Goal: Communication & Community: Answer question/provide support

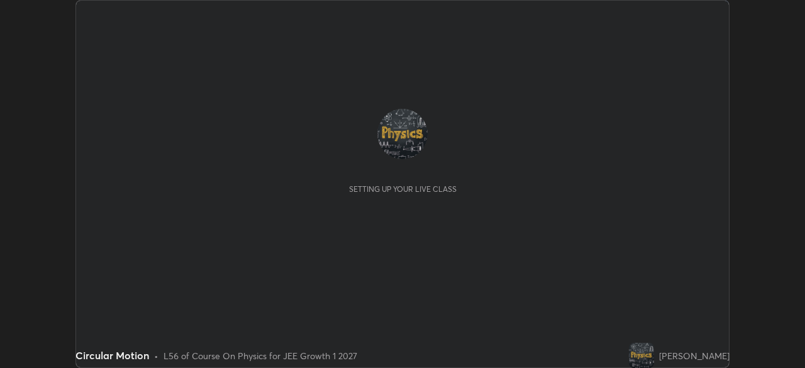
scroll to position [368, 805]
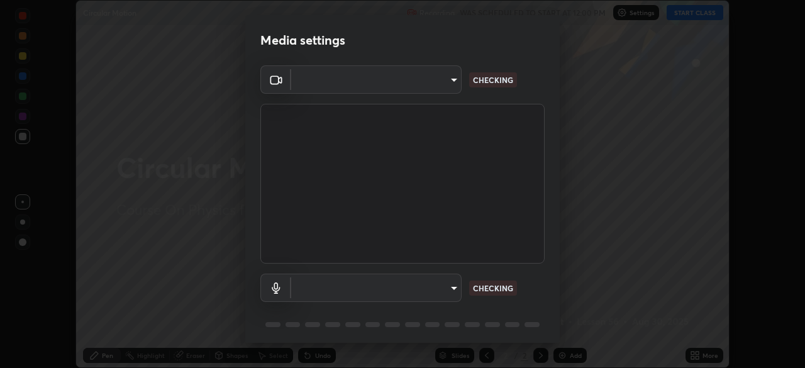
type input "2e9b027d6a4255688e554df818383ce9ed5f881db366686a8468352ce6a31e43"
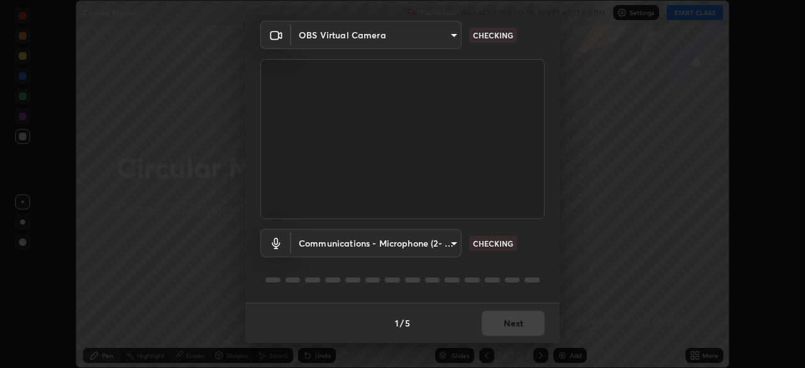
click at [402, 249] on body "Erase all Circular Motion Recording WAS SCHEDULED TO START AT 12:00 PM Settings…" at bounding box center [402, 184] width 805 height 368
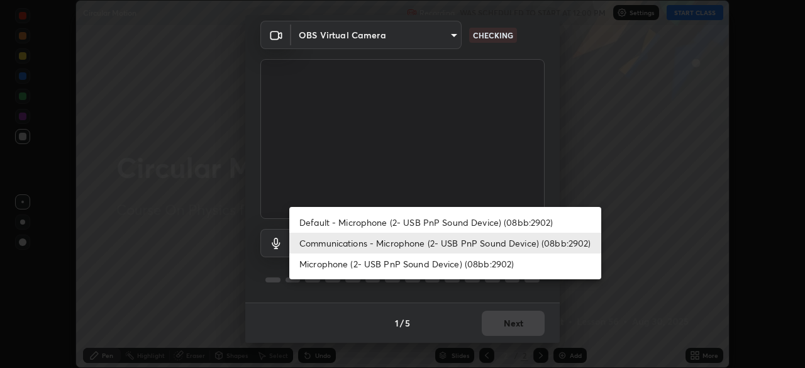
click at [394, 266] on li "Microphone (2- USB PnP Sound Device) (08bb:2902)" at bounding box center [445, 264] width 312 height 21
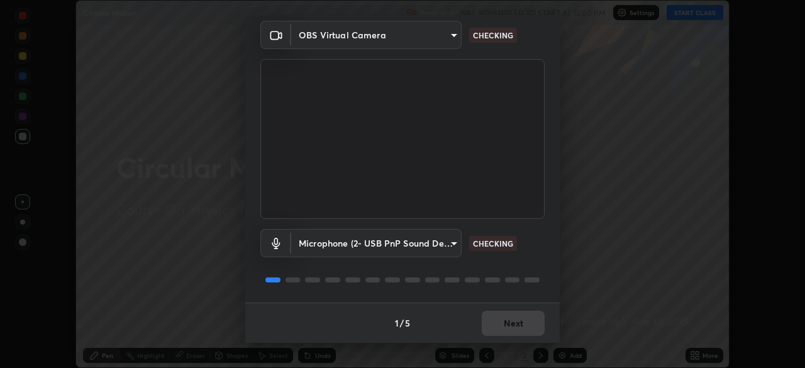
click at [403, 254] on body "Erase all Circular Motion Recording WAS SCHEDULED TO START AT 12:00 PM Settings…" at bounding box center [402, 184] width 805 height 368
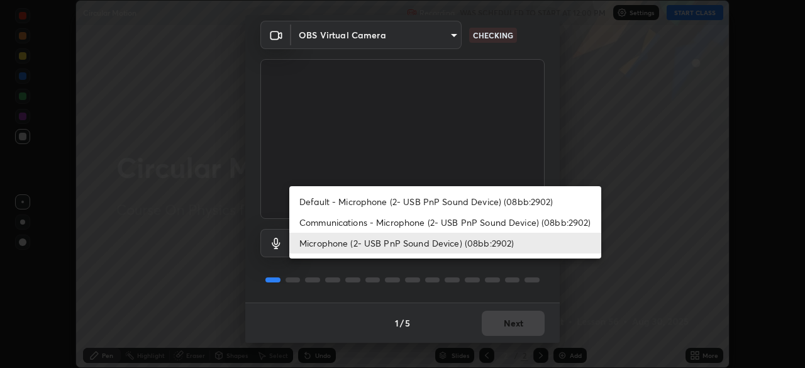
click at [404, 225] on li "Communications - Microphone (2- USB PnP Sound Device) (08bb:2902)" at bounding box center [445, 222] width 312 height 21
type input "communications"
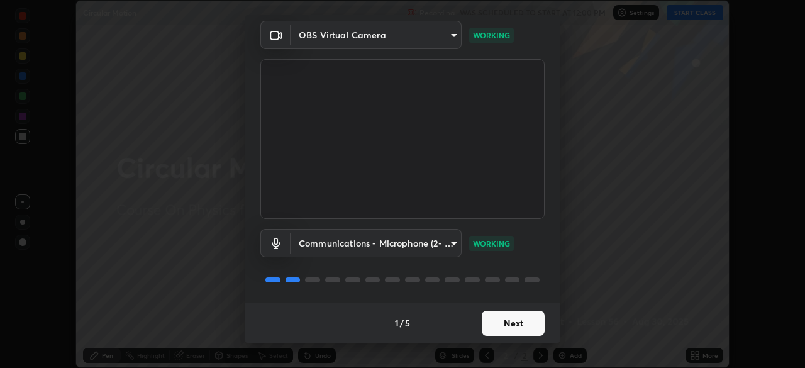
click at [518, 321] on button "Next" at bounding box center [513, 323] width 63 height 25
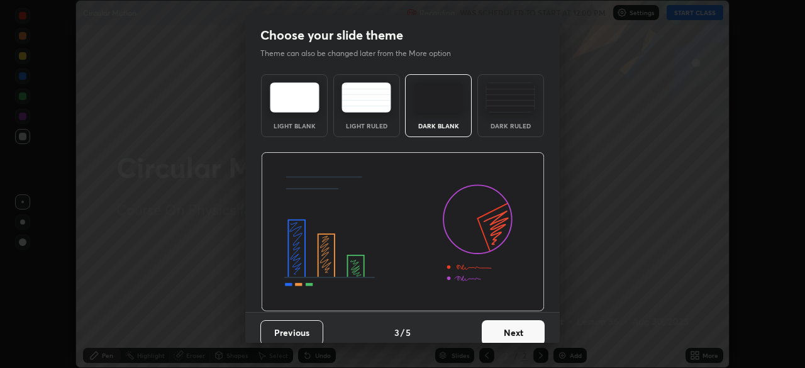
click at [516, 325] on button "Next" at bounding box center [513, 332] width 63 height 25
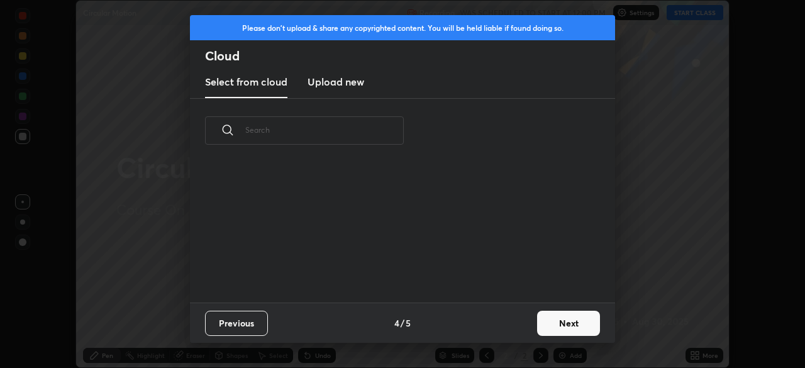
click at [549, 320] on button "Next" at bounding box center [568, 323] width 63 height 25
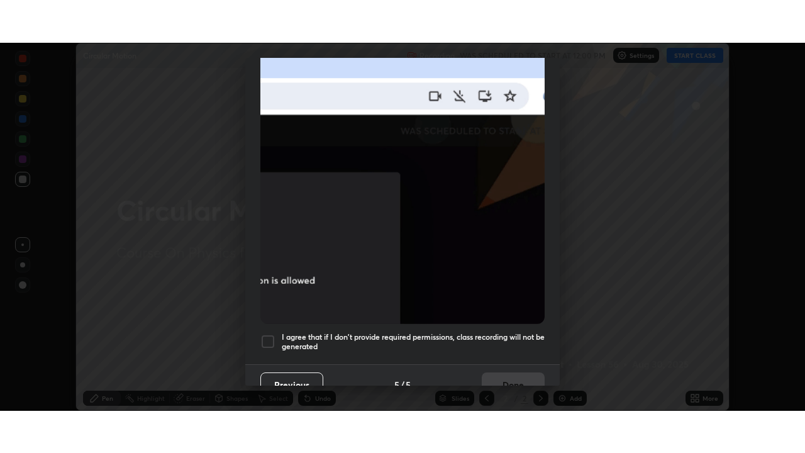
scroll to position [301, 0]
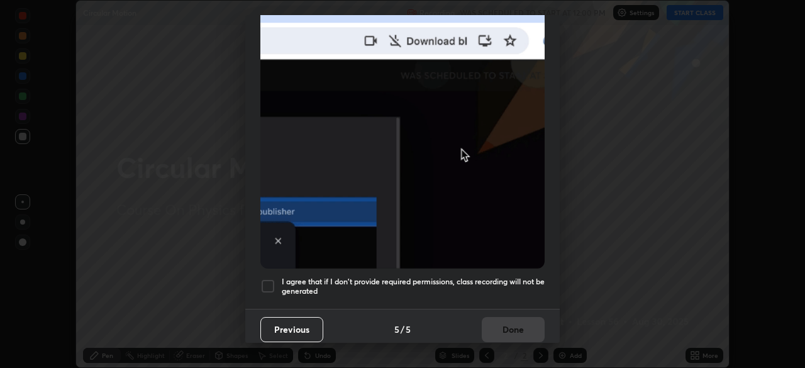
click at [454, 278] on h5 "I agree that if I don't provide required permissions, class recording will not …" at bounding box center [413, 287] width 263 height 20
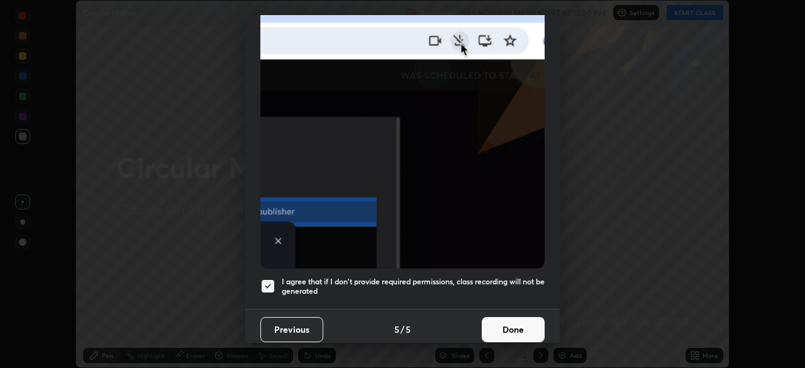
click at [508, 322] on button "Done" at bounding box center [513, 329] width 63 height 25
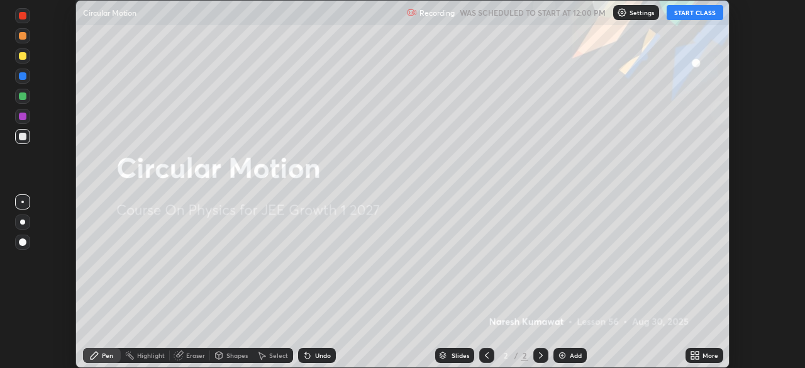
click at [576, 360] on div "Add" at bounding box center [570, 355] width 33 height 15
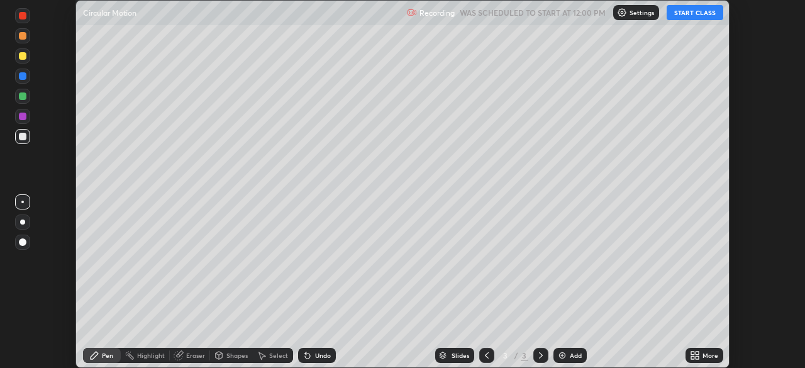
click at [693, 16] on button "START CLASS" at bounding box center [695, 12] width 57 height 15
click at [703, 353] on div "More" at bounding box center [711, 355] width 16 height 6
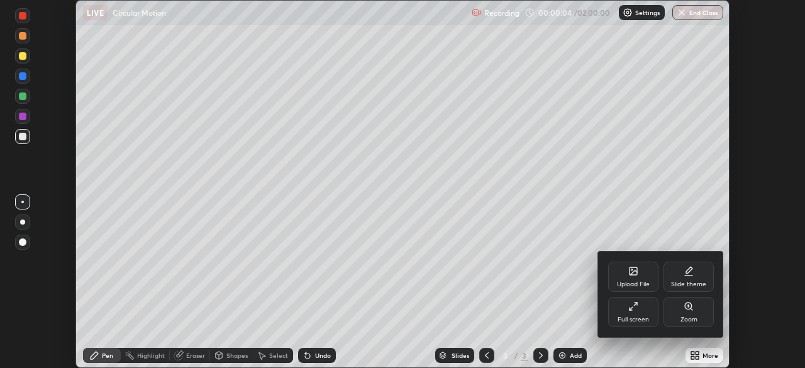
click at [634, 317] on div "Full screen" at bounding box center [633, 319] width 31 height 6
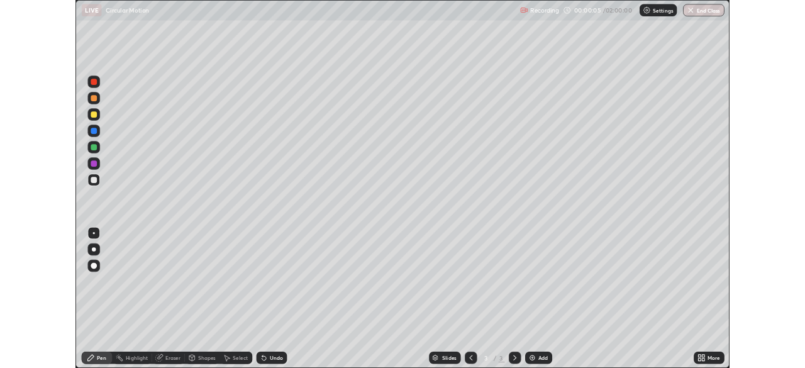
scroll to position [453, 805]
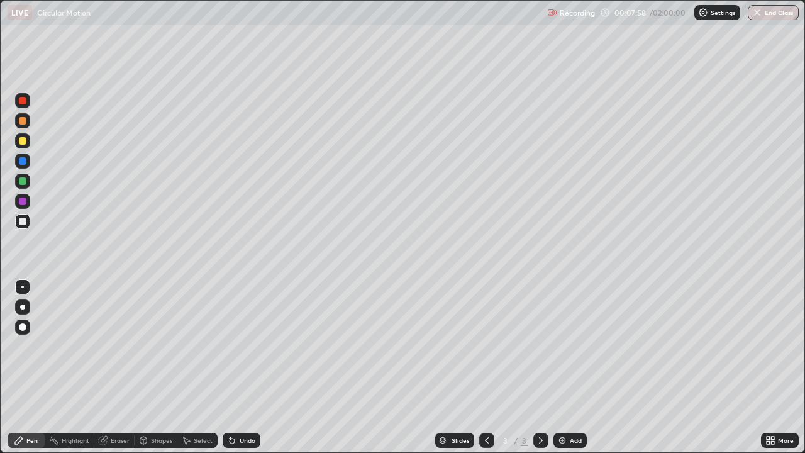
click at [246, 367] on div "Undo" at bounding box center [248, 440] width 16 height 6
click at [245, 367] on div "Undo" at bounding box center [248, 440] width 16 height 6
click at [243, 367] on div "Undo" at bounding box center [248, 440] width 16 height 6
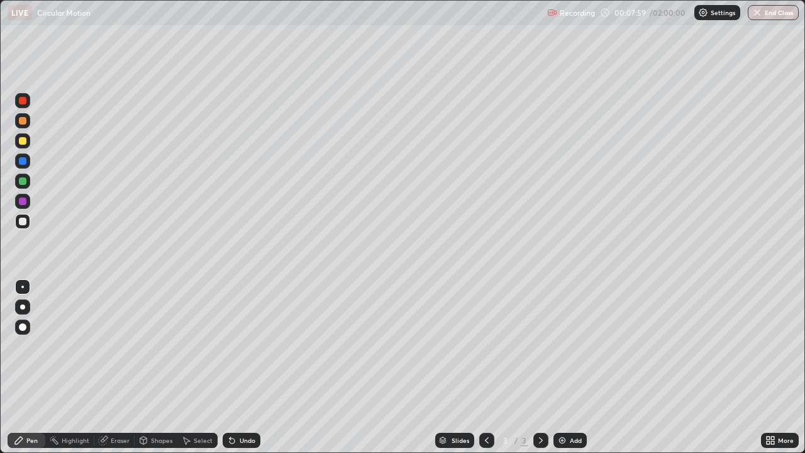
click at [246, 367] on div "Undo" at bounding box center [248, 440] width 16 height 6
click at [121, 367] on div "Eraser" at bounding box center [120, 440] width 19 height 6
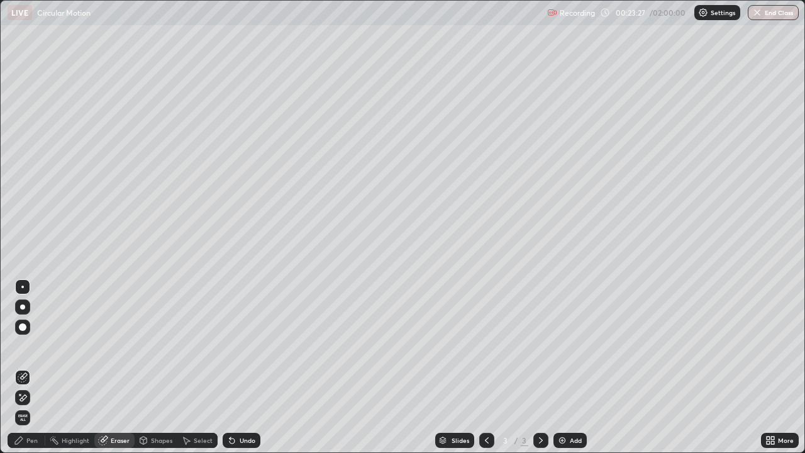
click at [29, 367] on div at bounding box center [22, 397] width 15 height 15
click at [34, 367] on div "Pen" at bounding box center [27, 440] width 38 height 15
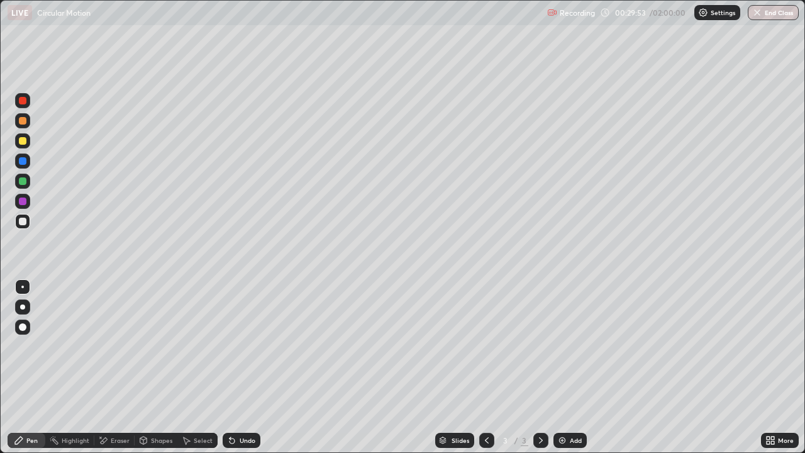
click at [121, 367] on div "Eraser" at bounding box center [120, 440] width 19 height 6
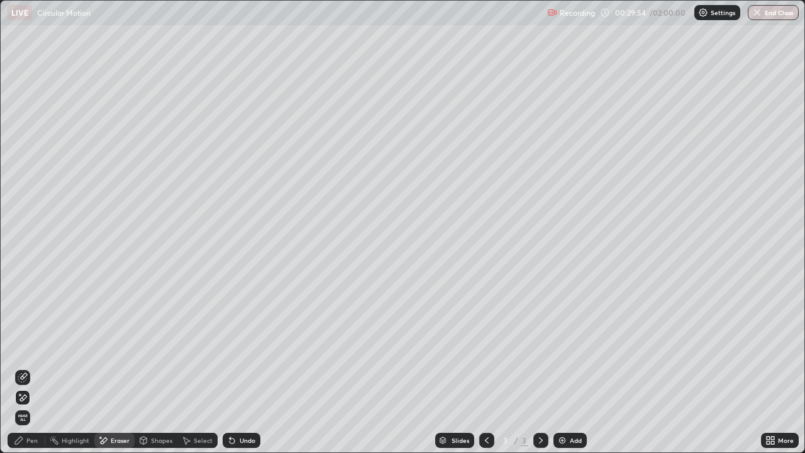
click at [24, 367] on span "Erase all" at bounding box center [23, 418] width 14 height 8
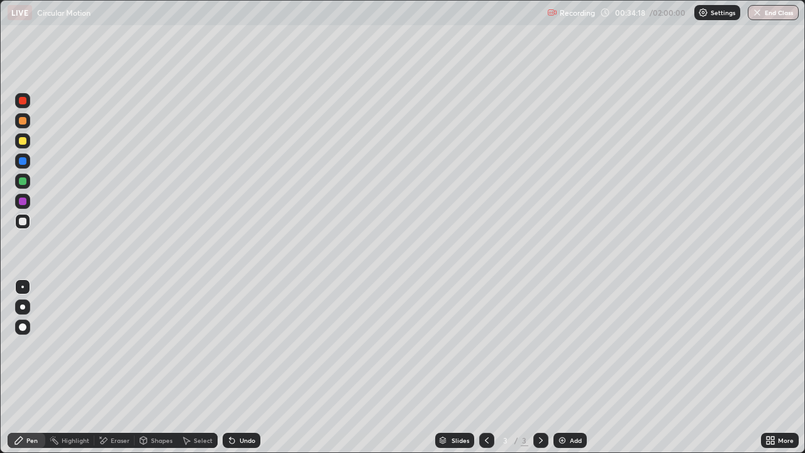
click at [116, 367] on div "Eraser" at bounding box center [120, 440] width 19 height 6
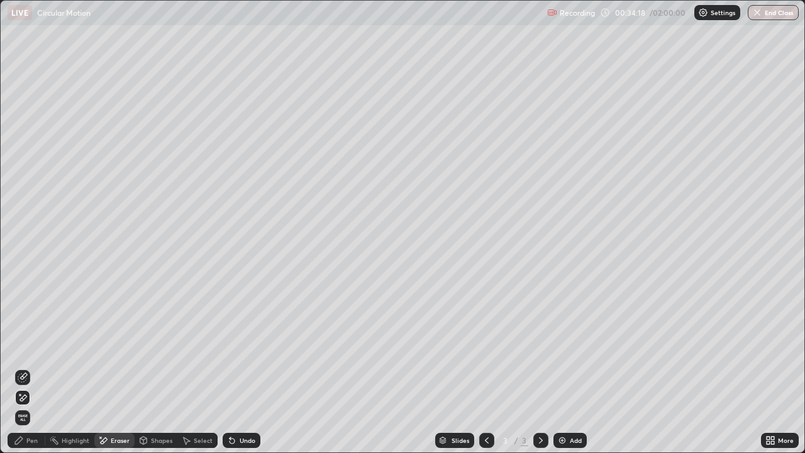
click at [31, 367] on div "Pen" at bounding box center [31, 440] width 11 height 6
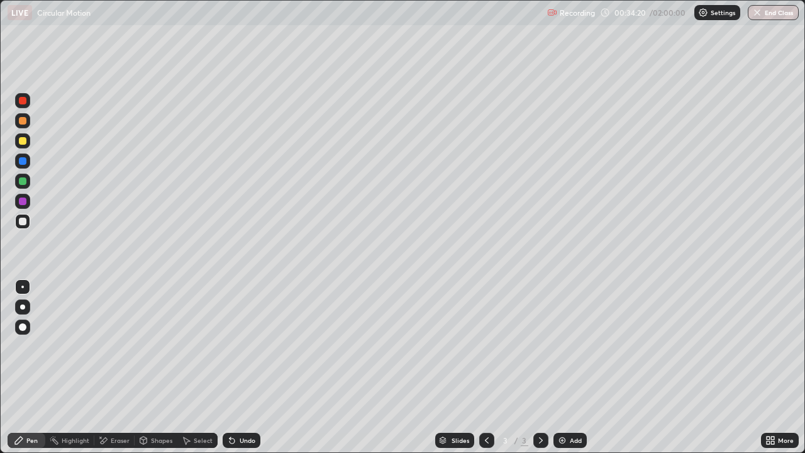
click at [113, 367] on div "Eraser" at bounding box center [120, 440] width 19 height 6
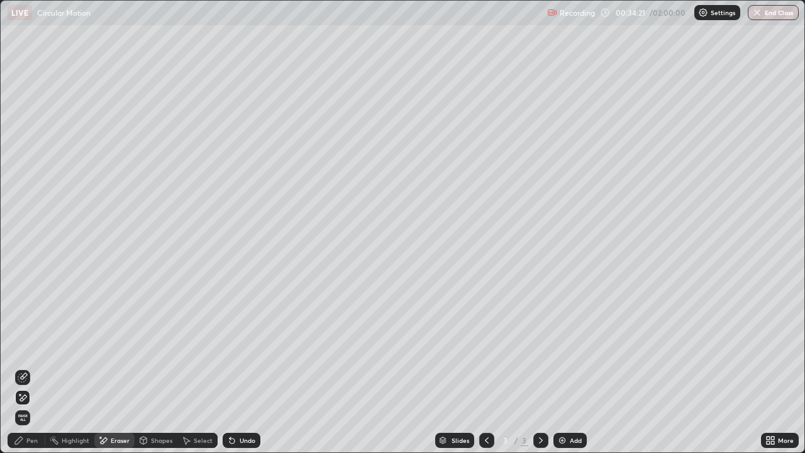
click at [26, 367] on span "Erase all" at bounding box center [23, 418] width 14 height 8
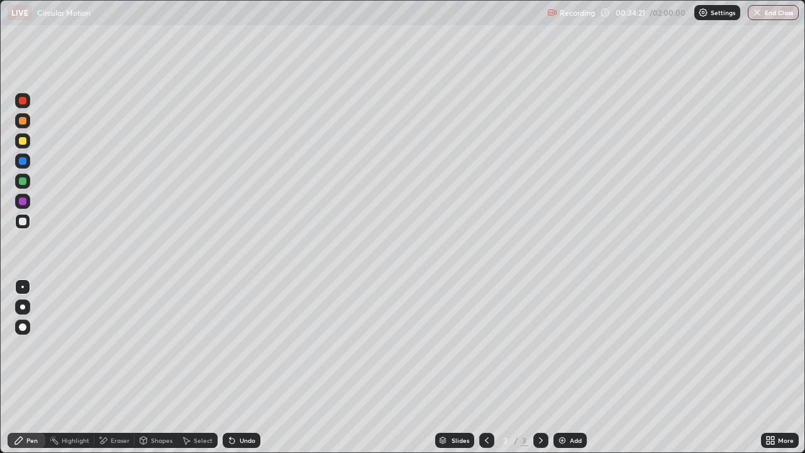
click at [33, 367] on div "Pen" at bounding box center [27, 440] width 38 height 15
click at [238, 367] on div "Undo" at bounding box center [242, 440] width 38 height 15
click at [237, 367] on div "Undo" at bounding box center [242, 440] width 38 height 15
click at [243, 367] on div "Undo" at bounding box center [248, 440] width 16 height 6
click at [251, 367] on div "Undo" at bounding box center [242, 440] width 38 height 15
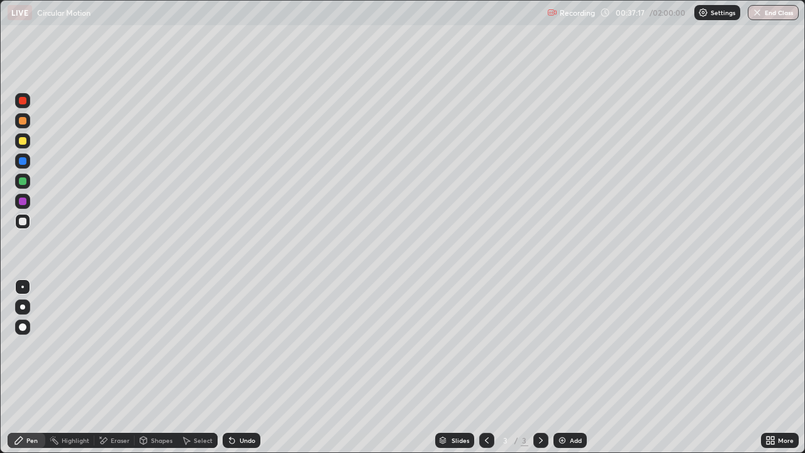
click at [239, 367] on div "Undo" at bounding box center [242, 440] width 38 height 15
click at [574, 367] on div "Add" at bounding box center [576, 440] width 12 height 6
click at [230, 367] on icon at bounding box center [230, 437] width 1 height 1
click at [246, 367] on div "Undo" at bounding box center [248, 440] width 16 height 6
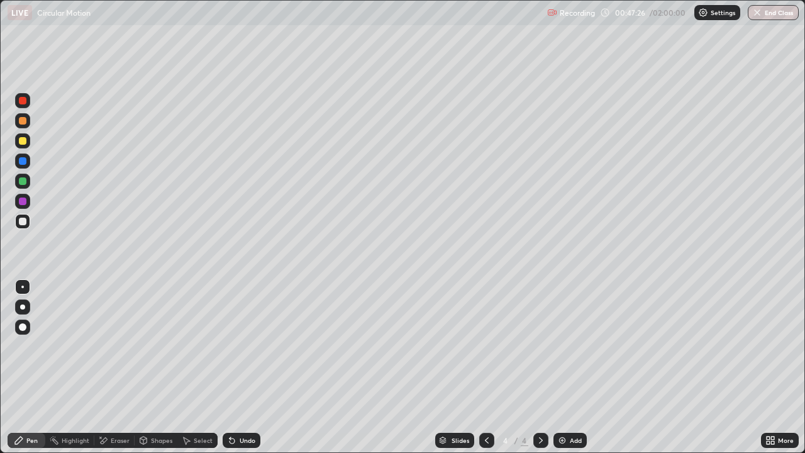
click at [246, 367] on div "Undo" at bounding box center [248, 440] width 16 height 6
click at [247, 367] on div "Undo" at bounding box center [248, 440] width 16 height 6
click at [248, 367] on div "Undo" at bounding box center [248, 440] width 16 height 6
click at [250, 367] on div "Undo" at bounding box center [248, 440] width 16 height 6
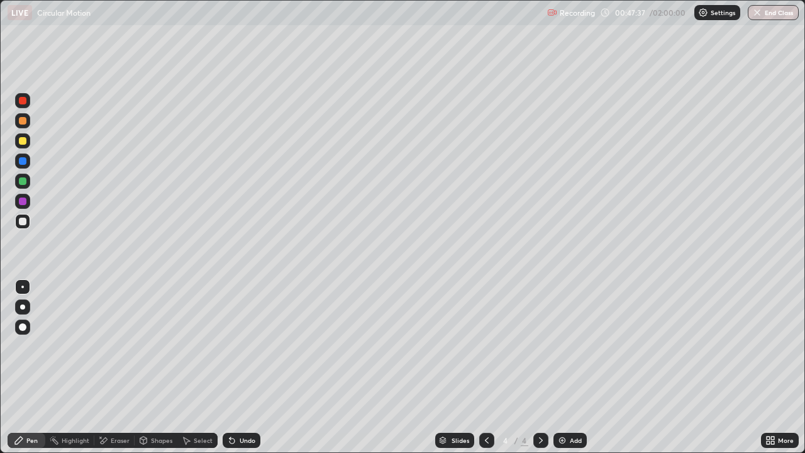
click at [250, 367] on div "Undo" at bounding box center [248, 440] width 16 height 6
click at [255, 367] on div "Undo" at bounding box center [242, 440] width 38 height 15
click at [259, 367] on div "Undo" at bounding box center [242, 440] width 38 height 15
click at [572, 367] on div "Add" at bounding box center [570, 440] width 33 height 15
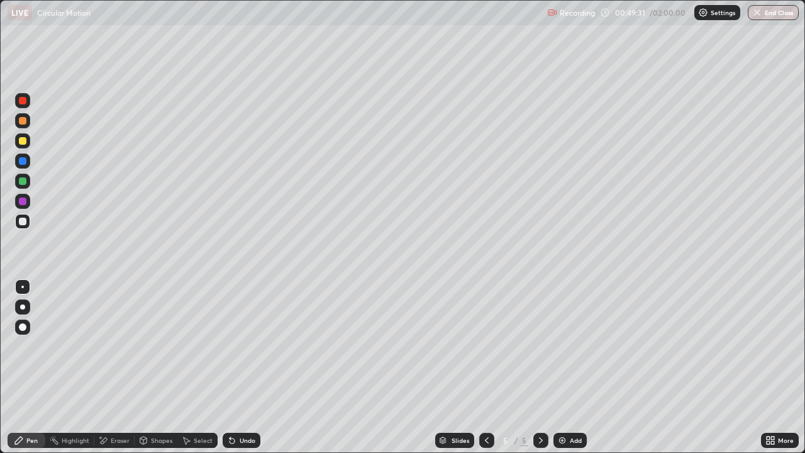
click at [230, 367] on icon at bounding box center [230, 437] width 1 height 1
click at [487, 367] on icon at bounding box center [487, 440] width 10 height 10
click at [534, 367] on div at bounding box center [541, 440] width 15 height 15
click at [778, 367] on div "More" at bounding box center [780, 440] width 38 height 15
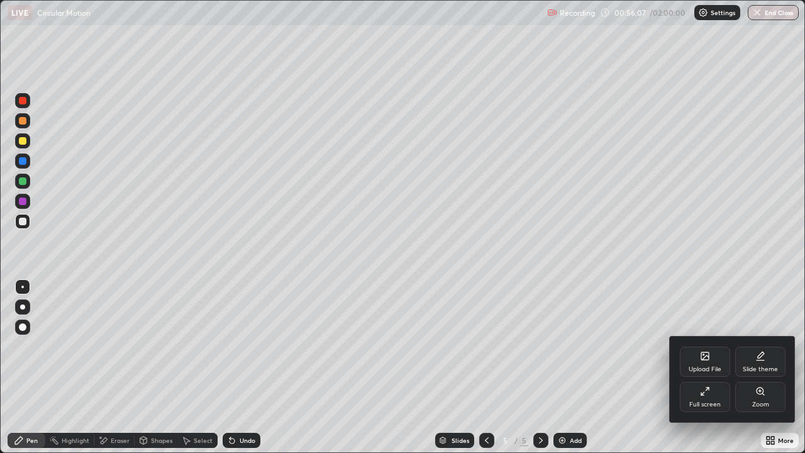
click at [696, 367] on div "Full screen" at bounding box center [705, 397] width 50 height 30
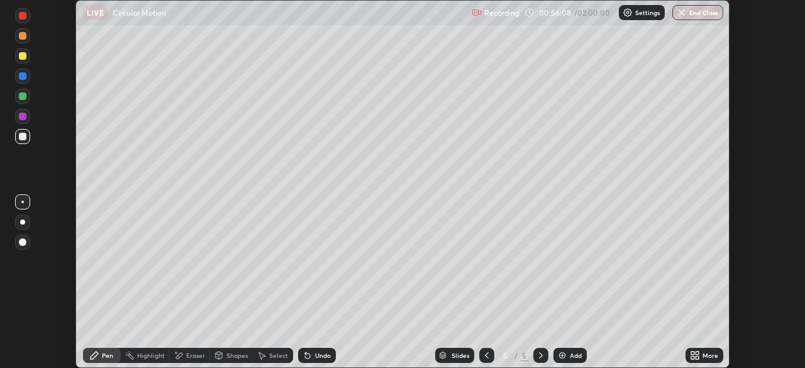
scroll to position [62545, 62108]
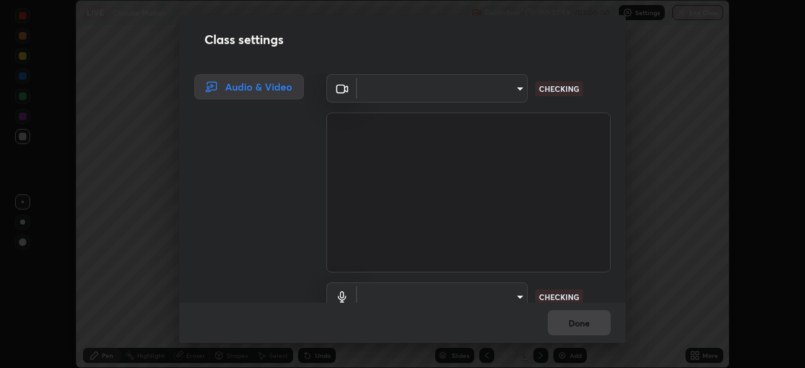
type input "2e9b027d6a4255688e554df818383ce9ed5f881db366686a8468352ce6a31e43"
type input "communications"
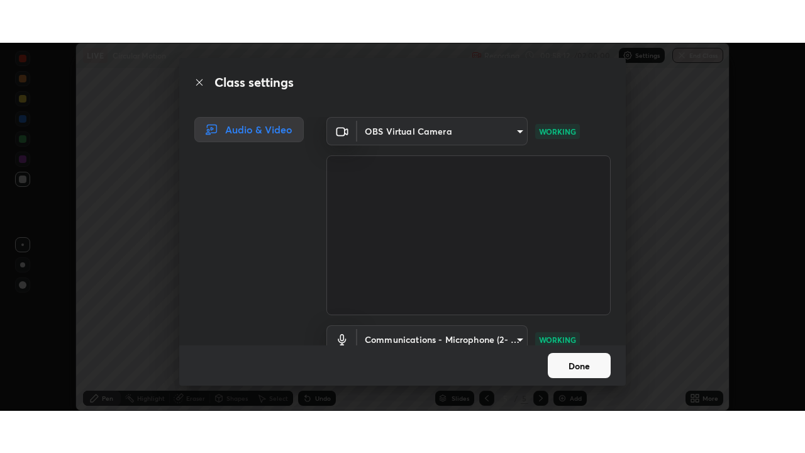
scroll to position [57, 0]
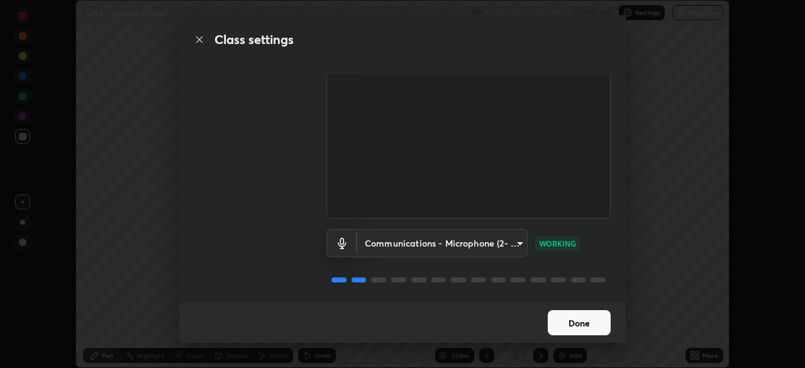
click at [573, 329] on button "Done" at bounding box center [579, 322] width 63 height 25
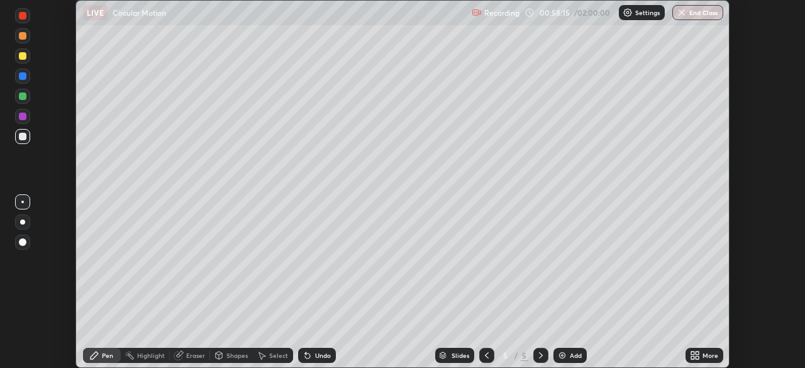
click at [570, 354] on div "Add" at bounding box center [576, 355] width 12 height 6
click at [697, 353] on icon at bounding box center [697, 353] width 3 height 3
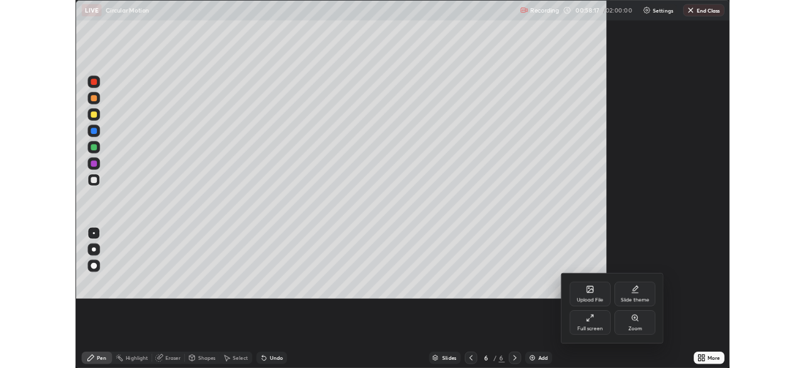
scroll to position [453, 805]
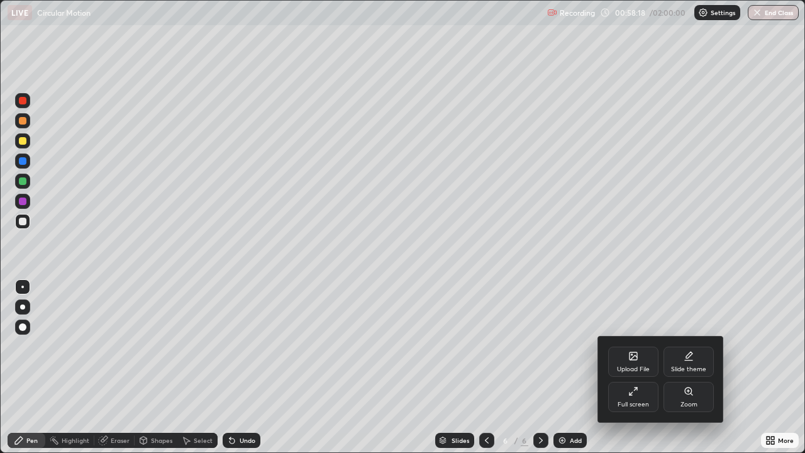
click at [629, 367] on div "Full screen" at bounding box center [633, 397] width 50 height 30
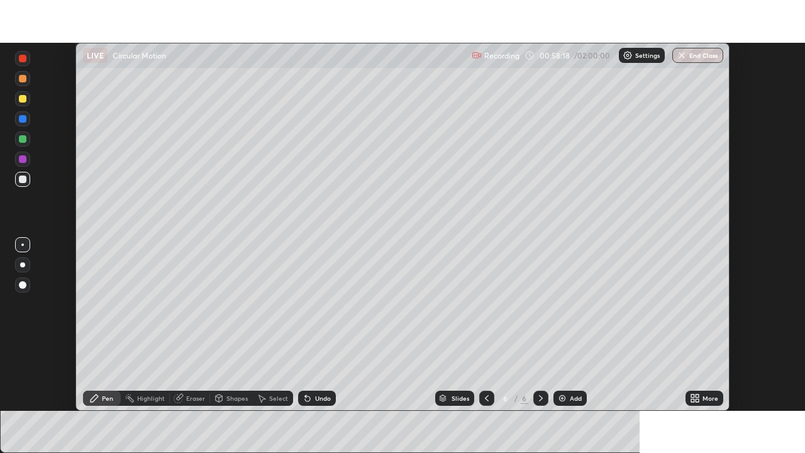
scroll to position [62545, 62108]
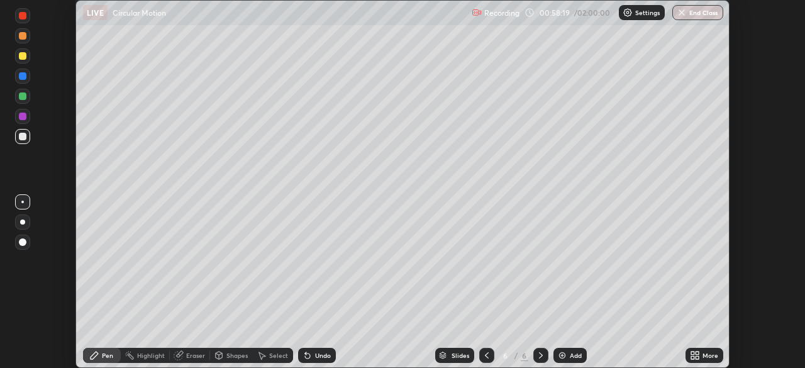
click at [707, 355] on div "More" at bounding box center [711, 355] width 16 height 6
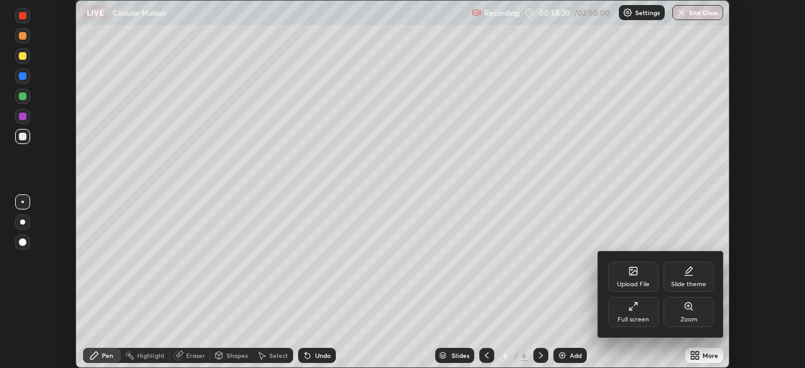
click at [634, 316] on div "Full screen" at bounding box center [633, 319] width 31 height 6
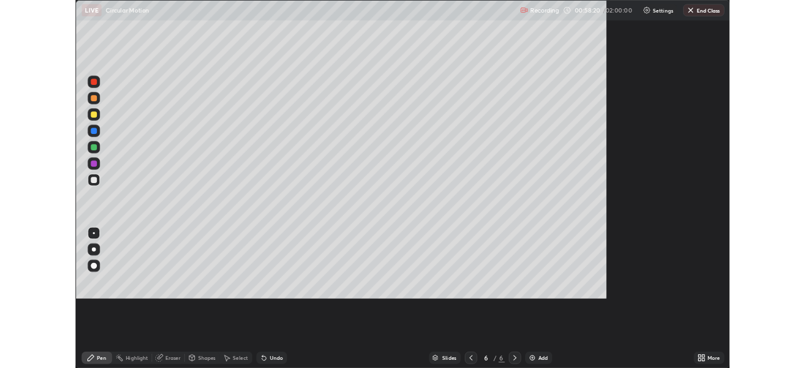
scroll to position [453, 805]
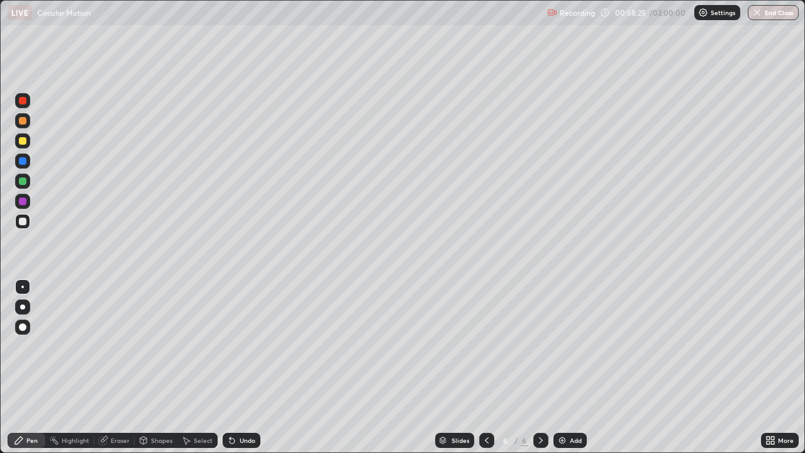
click at [241, 367] on div "Undo" at bounding box center [242, 440] width 38 height 15
click at [240, 367] on div "Undo" at bounding box center [248, 440] width 16 height 6
click at [242, 367] on div "Undo" at bounding box center [242, 440] width 38 height 15
click at [566, 367] on div "Add" at bounding box center [570, 440] width 33 height 15
click at [144, 367] on div "Shapes" at bounding box center [156, 440] width 43 height 15
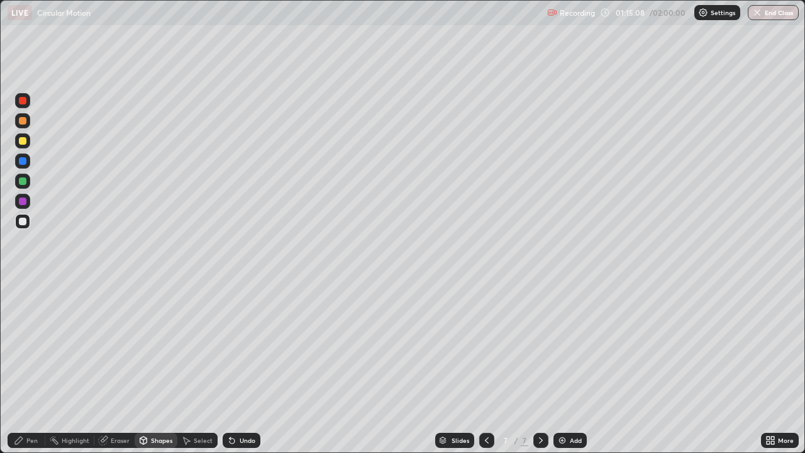
click at [242, 367] on div "Undo" at bounding box center [248, 440] width 16 height 6
click at [27, 367] on div "Pen" at bounding box center [27, 440] width 38 height 15
click at [120, 367] on div "Eraser" at bounding box center [120, 440] width 19 height 6
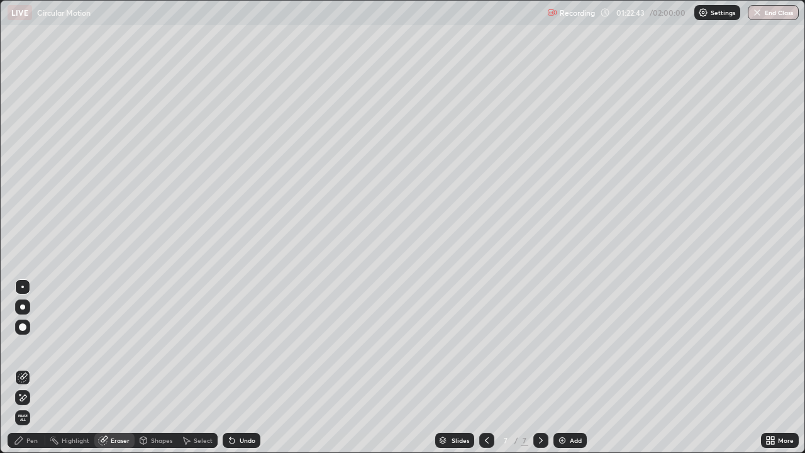
click at [25, 367] on icon at bounding box center [23, 397] width 7 height 6
click at [578, 367] on div "Add" at bounding box center [576, 440] width 12 height 6
click at [35, 367] on div "Pen" at bounding box center [27, 440] width 38 height 15
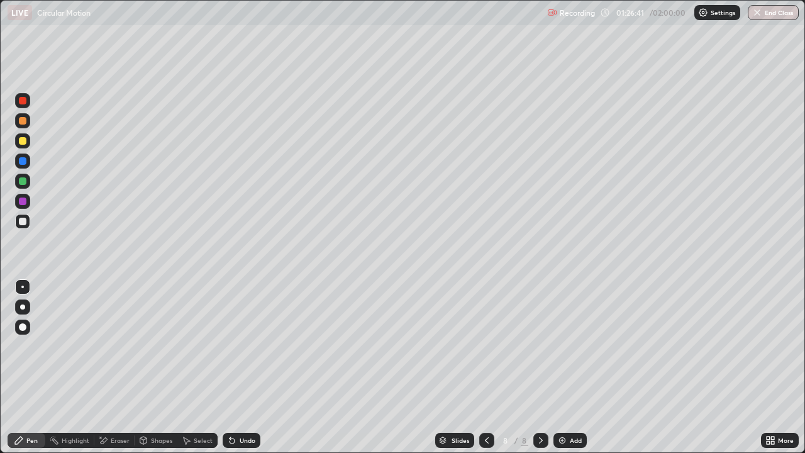
click at [113, 367] on div "Eraser" at bounding box center [120, 440] width 19 height 6
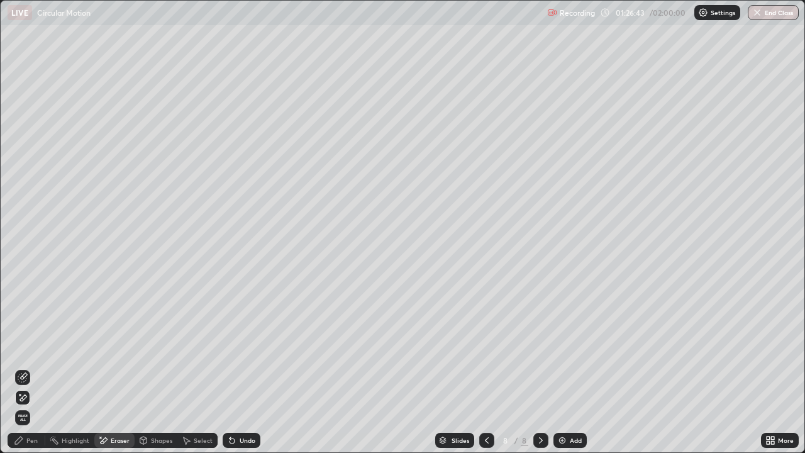
click at [35, 367] on div "Pen" at bounding box center [31, 440] width 11 height 6
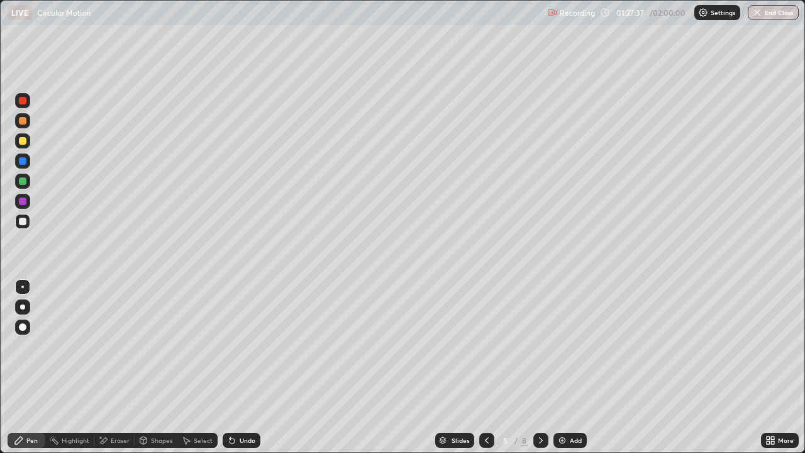
click at [235, 367] on div "Undo" at bounding box center [242, 440] width 38 height 15
click at [230, 367] on icon at bounding box center [230, 437] width 1 height 1
click at [252, 367] on div "Undo" at bounding box center [248, 440] width 16 height 6
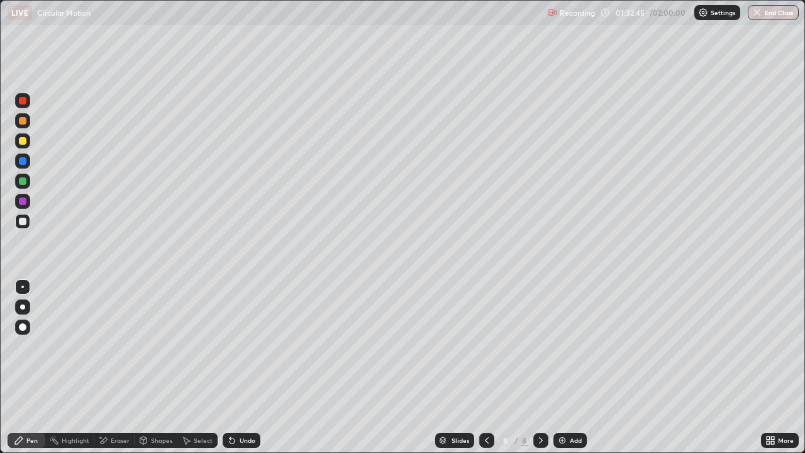
click at [574, 367] on div "Add" at bounding box center [570, 440] width 33 height 15
click at [240, 367] on div "Undo" at bounding box center [248, 440] width 16 height 6
click at [155, 367] on div "Shapes" at bounding box center [161, 440] width 21 height 6
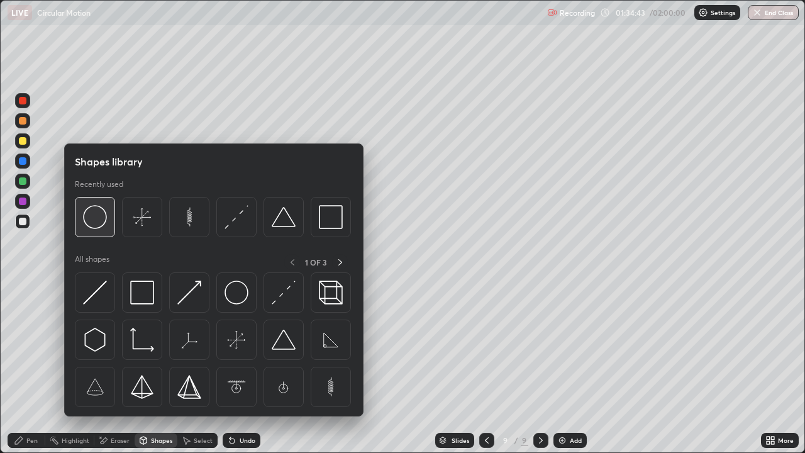
click at [100, 216] on img at bounding box center [95, 217] width 24 height 24
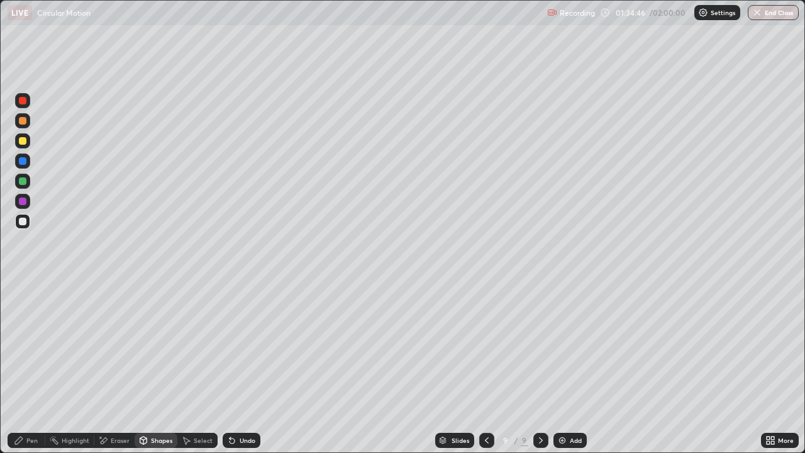
click at [36, 367] on div "Pen" at bounding box center [31, 440] width 11 height 6
click at [158, 367] on div "Shapes" at bounding box center [161, 440] width 21 height 6
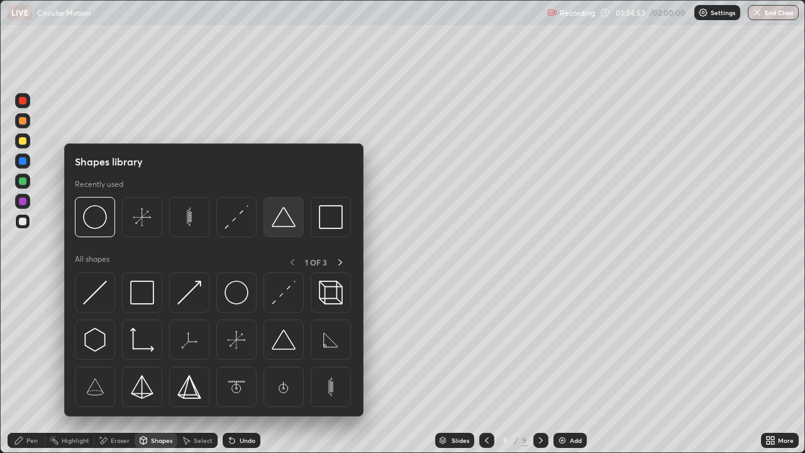
click at [281, 221] on img at bounding box center [284, 217] width 24 height 24
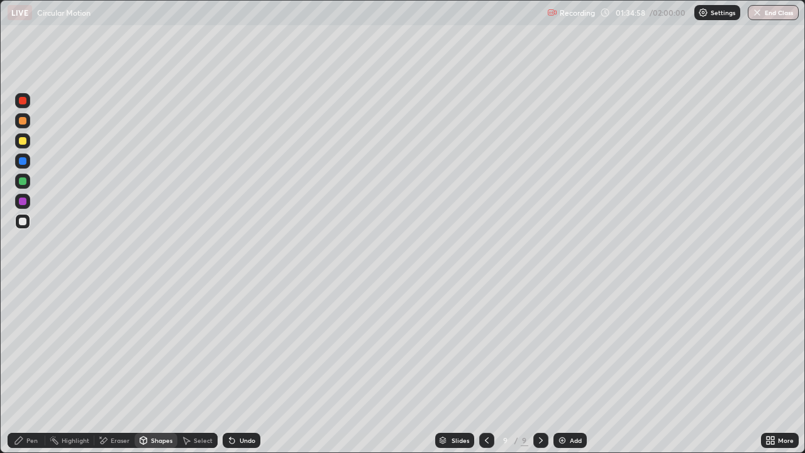
click at [159, 367] on div "Shapes" at bounding box center [161, 440] width 21 height 6
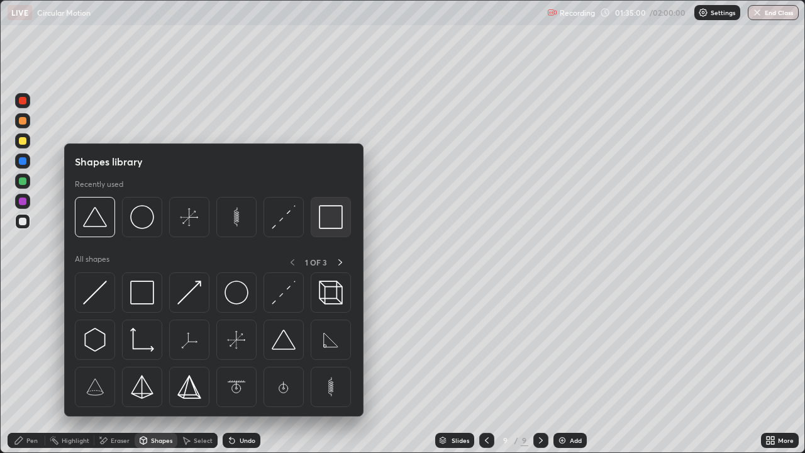
click at [328, 221] on img at bounding box center [331, 217] width 24 height 24
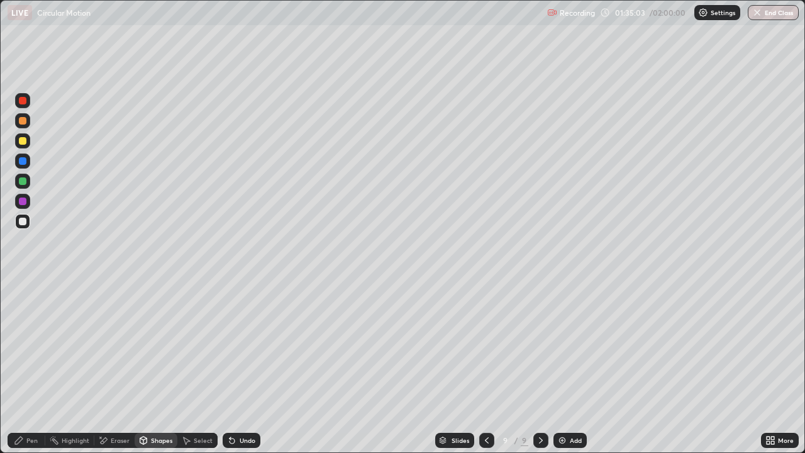
click at [159, 367] on div "Shapes" at bounding box center [156, 440] width 43 height 15
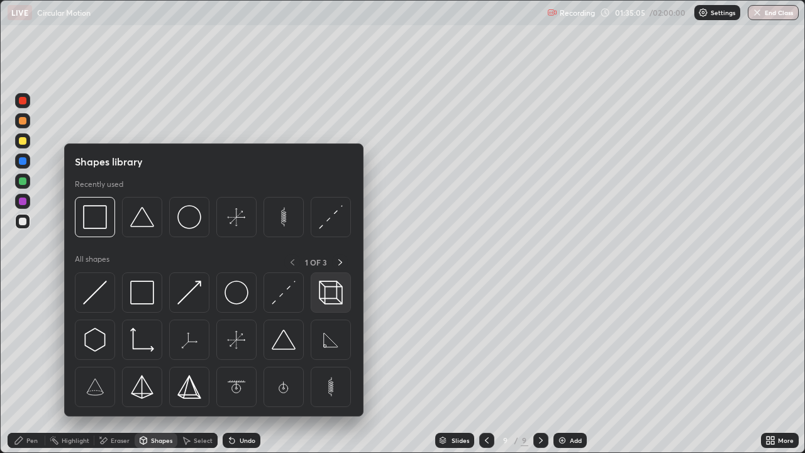
click at [325, 291] on img at bounding box center [331, 293] width 24 height 24
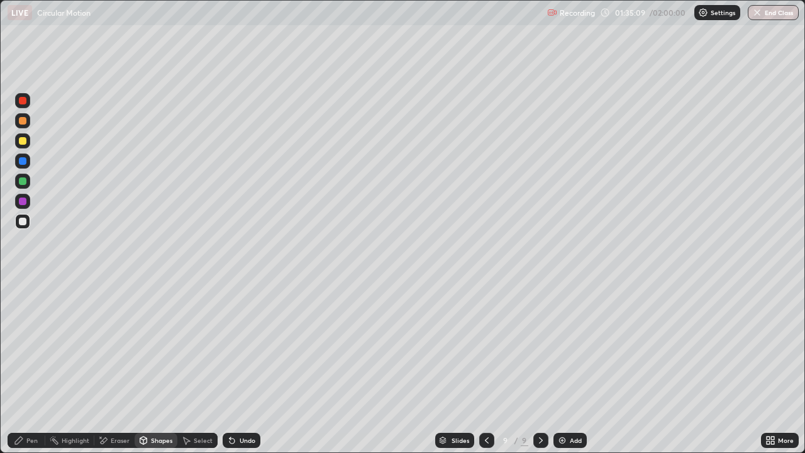
click at [32, 367] on div "Pen" at bounding box center [31, 440] width 11 height 6
click at [240, 367] on div "Undo" at bounding box center [248, 440] width 16 height 6
click at [242, 367] on div "Undo" at bounding box center [248, 440] width 16 height 6
click at [243, 367] on div "Undo" at bounding box center [248, 440] width 16 height 6
click at [242, 367] on div "Undo" at bounding box center [248, 440] width 16 height 6
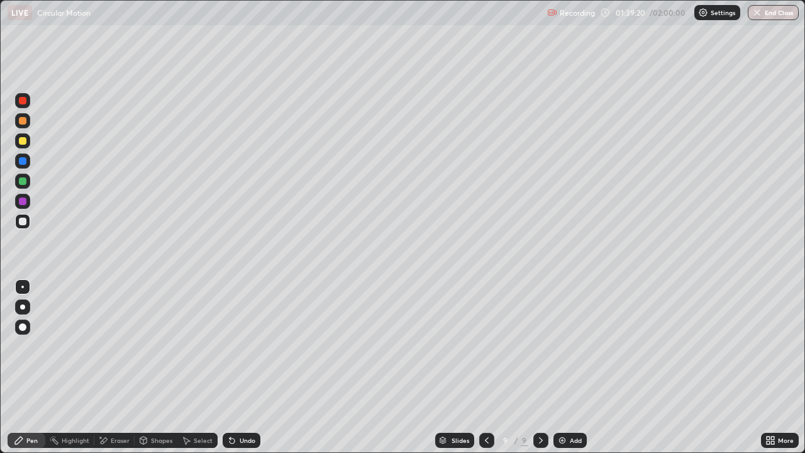
click at [244, 367] on div "Undo" at bounding box center [248, 440] width 16 height 6
click at [242, 367] on div "Undo" at bounding box center [248, 440] width 16 height 6
click at [242, 367] on div "Undo" at bounding box center [242, 440] width 38 height 15
click at [240, 367] on div "Undo" at bounding box center [242, 440] width 38 height 15
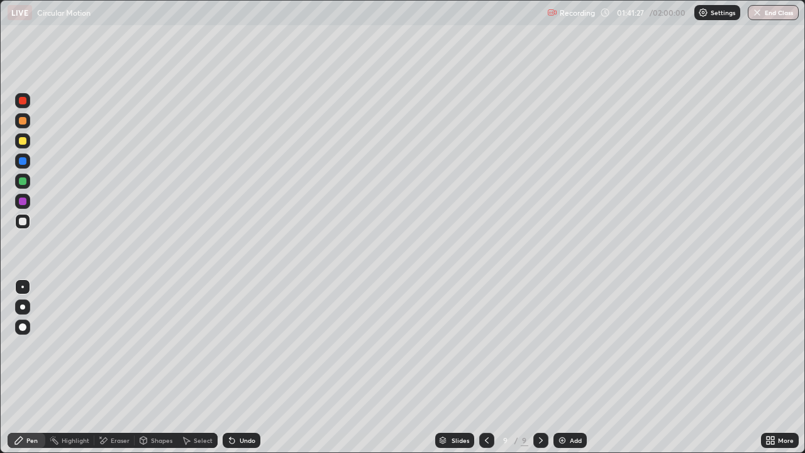
click at [116, 367] on div "Eraser" at bounding box center [120, 440] width 19 height 6
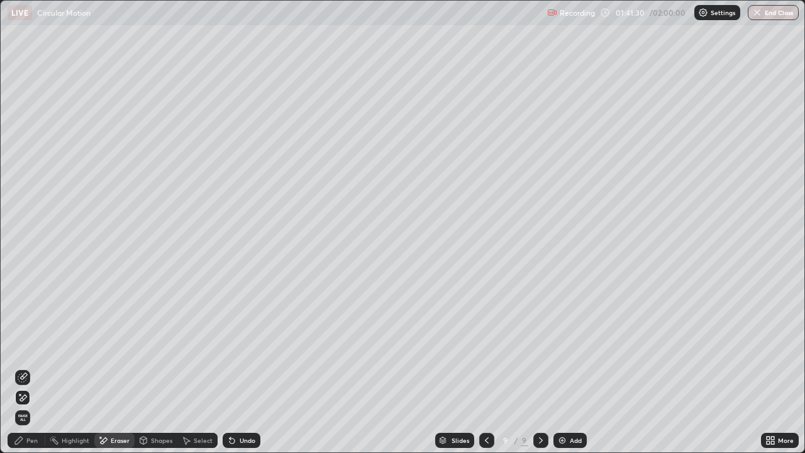
click at [35, 367] on div "Pen" at bounding box center [31, 440] width 11 height 6
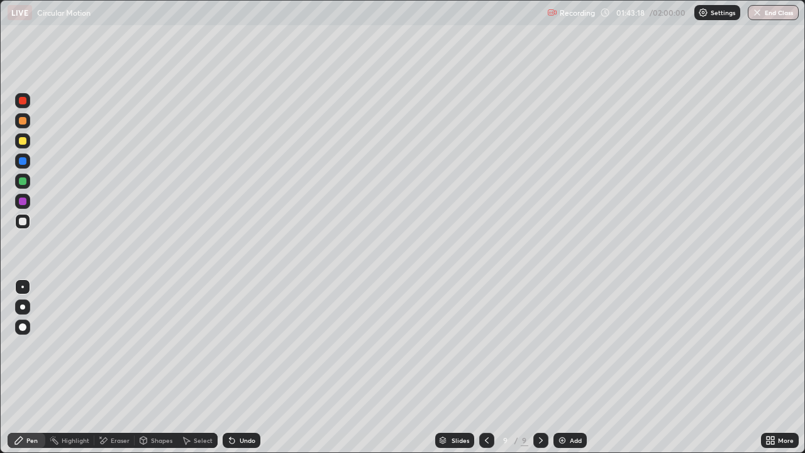
click at [246, 367] on div "Undo" at bounding box center [248, 440] width 16 height 6
click at [250, 367] on div "Undo" at bounding box center [248, 440] width 16 height 6
click at [574, 367] on div "Add" at bounding box center [576, 440] width 12 height 6
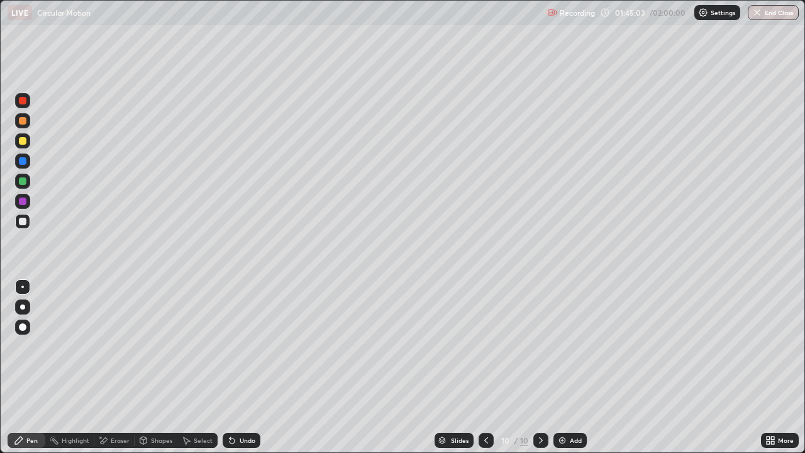
click at [116, 367] on div "Eraser" at bounding box center [120, 440] width 19 height 6
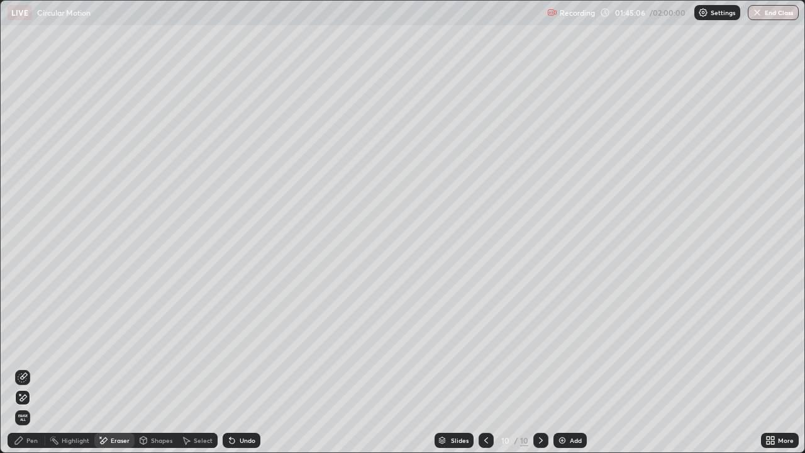
click at [30, 367] on div "Pen" at bounding box center [31, 440] width 11 height 6
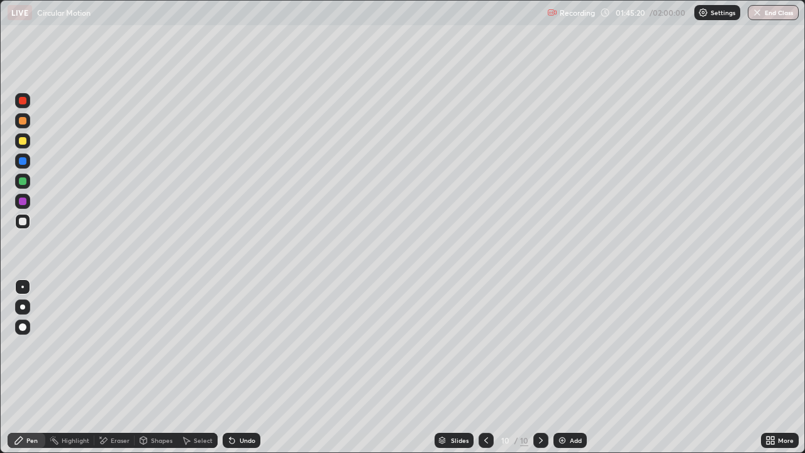
click at [244, 367] on div "Undo" at bounding box center [242, 440] width 38 height 15
click at [240, 367] on div "Undo" at bounding box center [248, 440] width 16 height 6
click at [237, 367] on div "Undo" at bounding box center [242, 440] width 38 height 15
click at [236, 367] on div "Undo" at bounding box center [242, 440] width 38 height 15
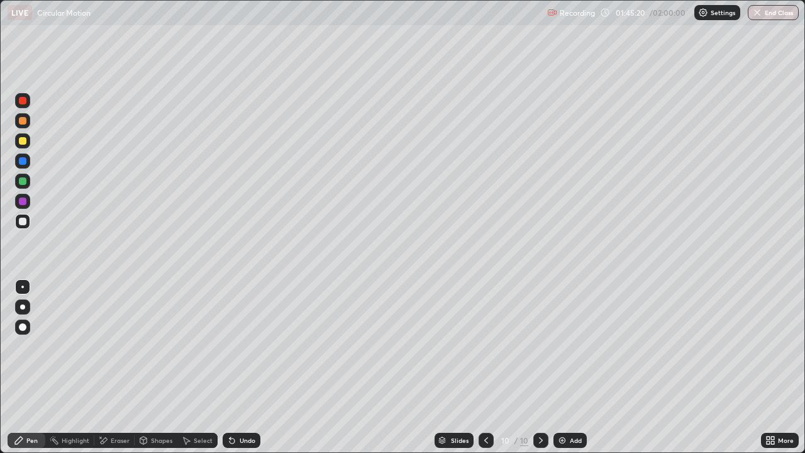
click at [236, 367] on div "Undo" at bounding box center [242, 440] width 38 height 15
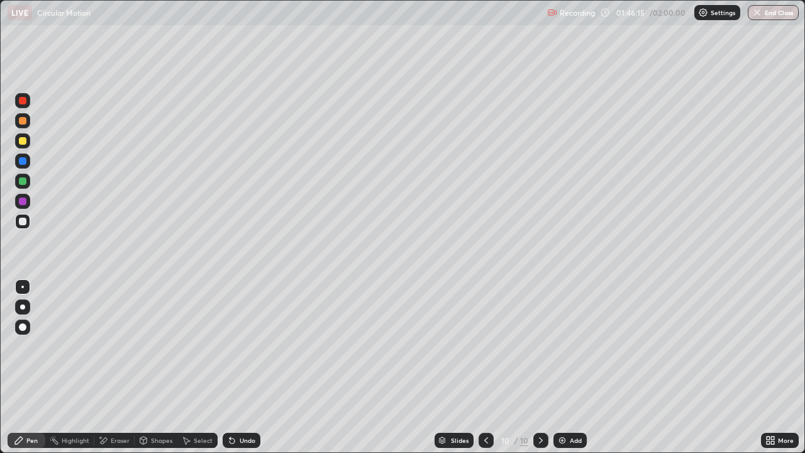
click at [117, 367] on div "Eraser" at bounding box center [120, 440] width 19 height 6
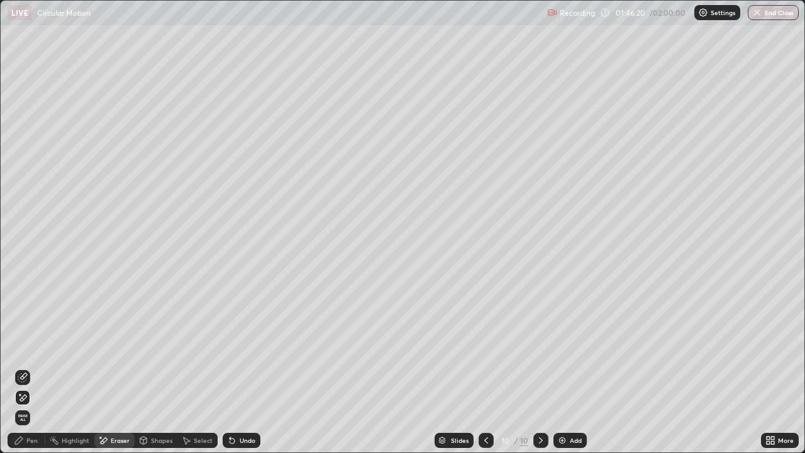
click at [487, 367] on div at bounding box center [486, 440] width 15 height 15
click at [539, 367] on icon at bounding box center [541, 440] width 10 height 10
click at [34, 367] on div "Pen" at bounding box center [31, 440] width 11 height 6
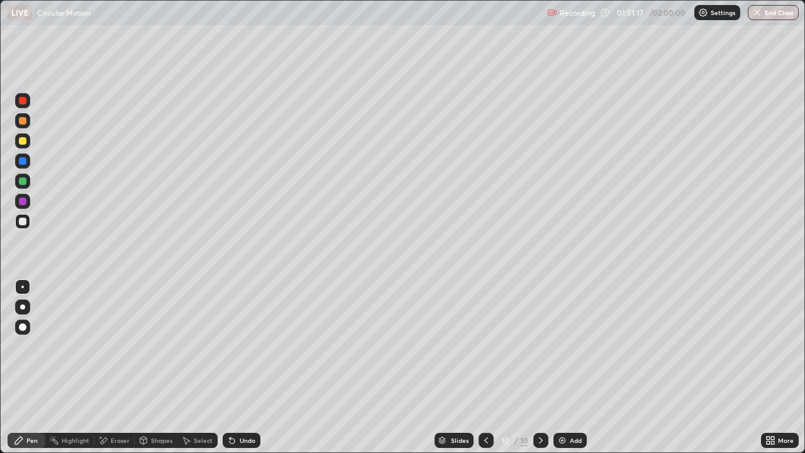
click at [247, 367] on div "Undo" at bounding box center [248, 440] width 16 height 6
click at [244, 367] on div "Undo" at bounding box center [248, 440] width 16 height 6
click at [115, 367] on div "Eraser" at bounding box center [120, 440] width 19 height 6
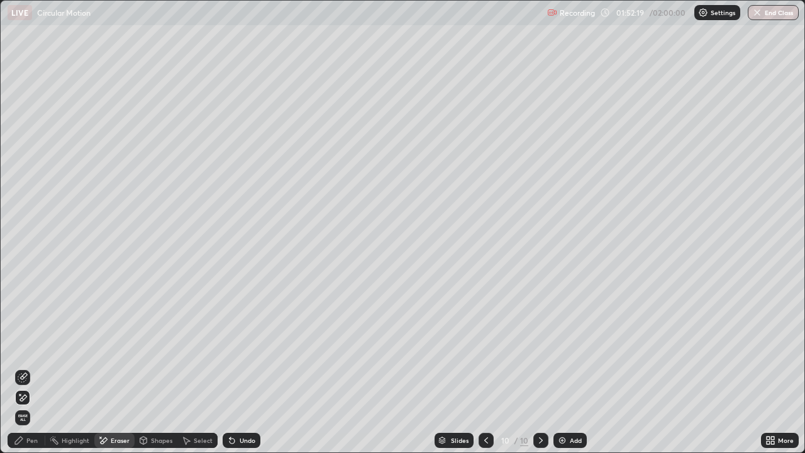
click at [36, 367] on div "Pen" at bounding box center [27, 440] width 38 height 15
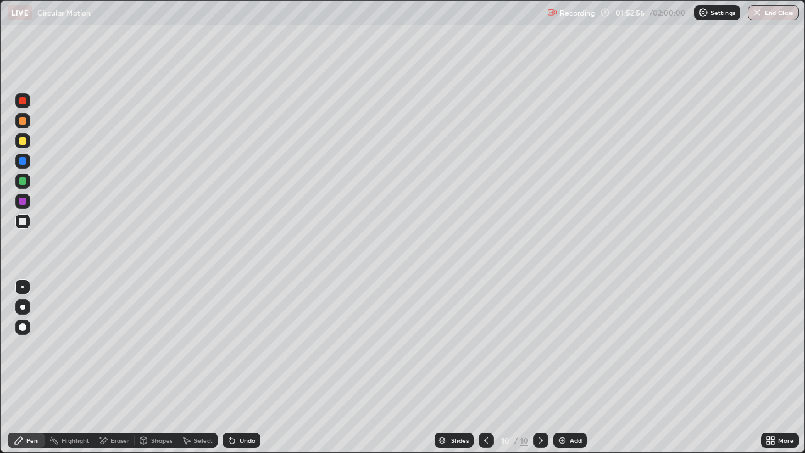
click at [111, 367] on div "Eraser" at bounding box center [120, 440] width 19 height 6
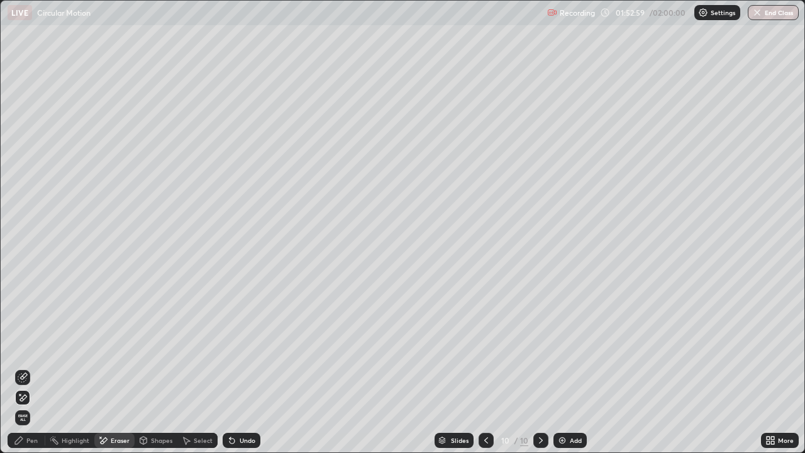
click at [34, 367] on div "Pen" at bounding box center [31, 440] width 11 height 6
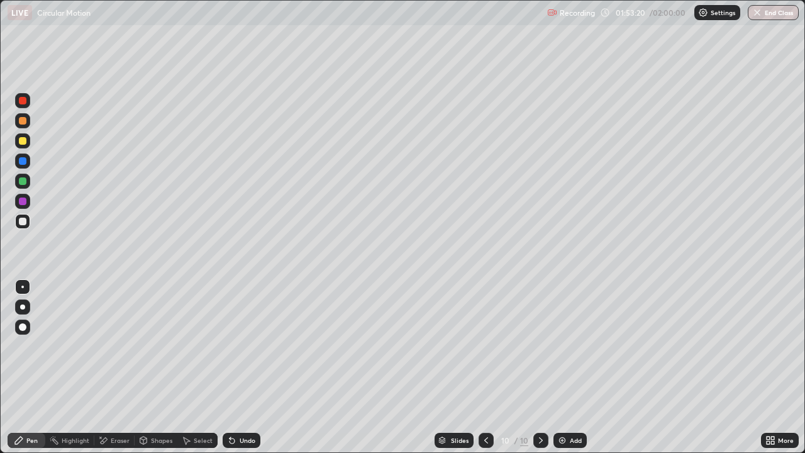
click at [117, 367] on div "Eraser" at bounding box center [120, 440] width 19 height 6
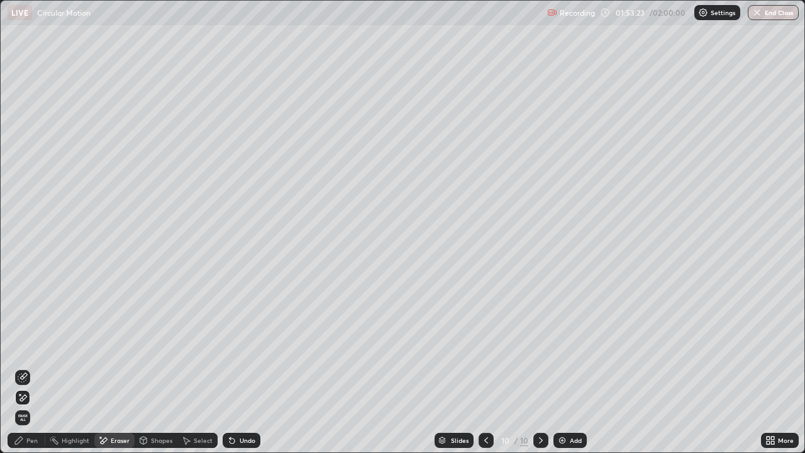
click at [37, 367] on div "Pen" at bounding box center [31, 440] width 11 height 6
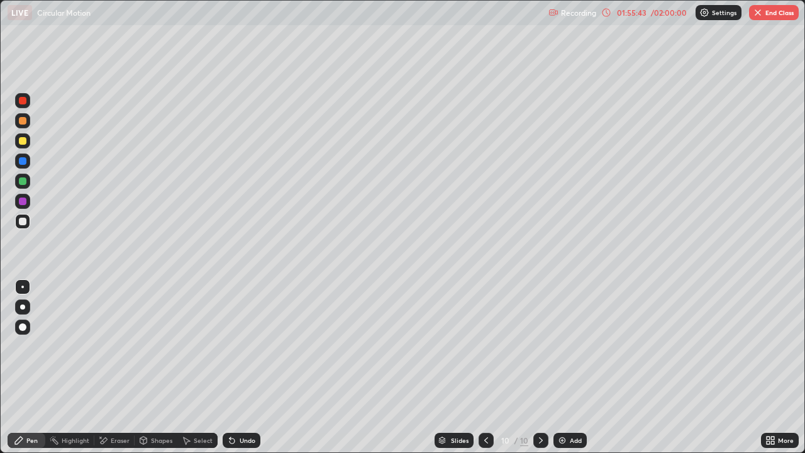
click at [568, 367] on div "Add" at bounding box center [570, 440] width 33 height 15
click at [230, 367] on icon at bounding box center [230, 437] width 1 height 1
click at [232, 367] on icon at bounding box center [232, 440] width 10 height 10
click at [240, 367] on div "Undo" at bounding box center [248, 440] width 16 height 6
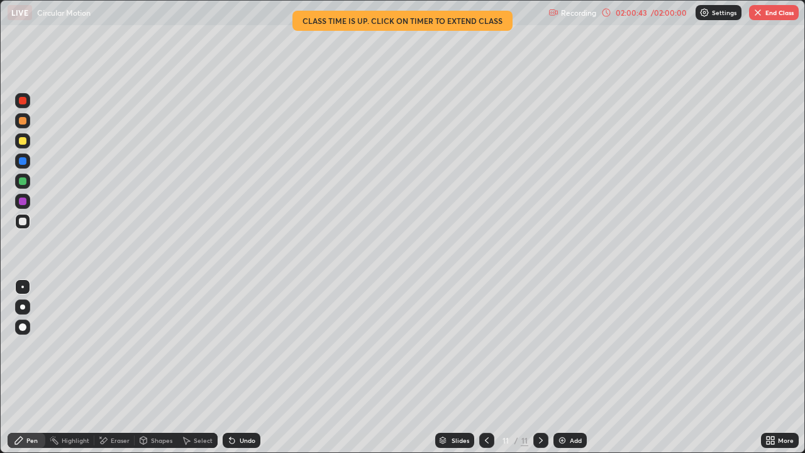
click at [238, 367] on div "Undo" at bounding box center [242, 440] width 38 height 15
click at [241, 367] on div "Undo" at bounding box center [248, 440] width 16 height 6
click at [484, 367] on icon at bounding box center [487, 440] width 10 height 10
click at [539, 367] on icon at bounding box center [541, 440] width 10 height 10
click at [788, 367] on div "More" at bounding box center [780, 440] width 38 height 15
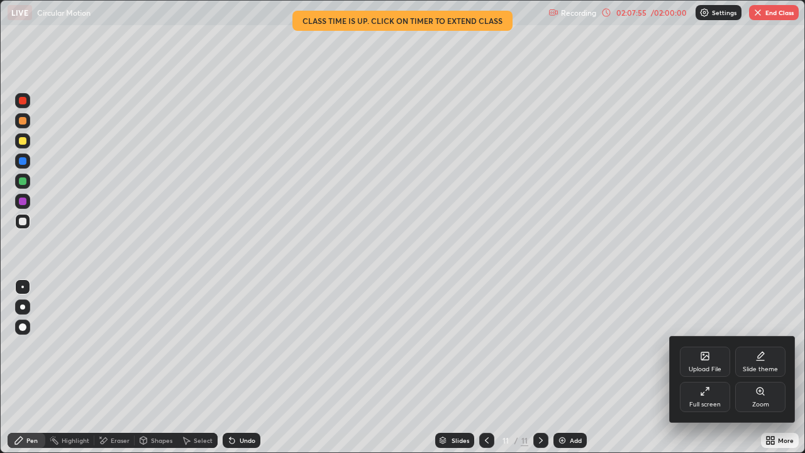
click at [701, 367] on div "Full screen" at bounding box center [705, 404] width 31 height 6
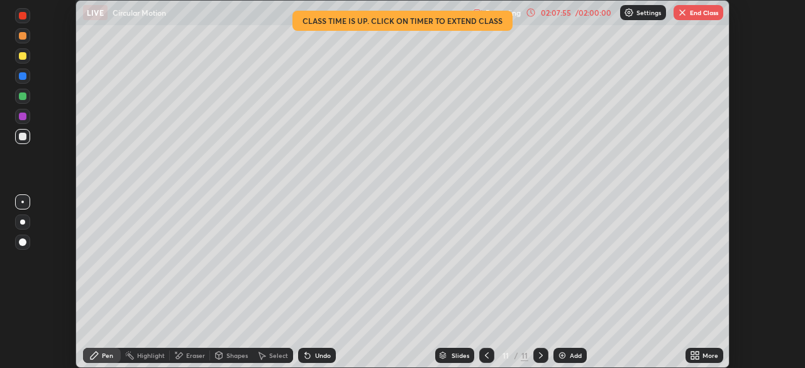
scroll to position [62545, 62108]
click at [697, 11] on button "End Class" at bounding box center [699, 12] width 50 height 15
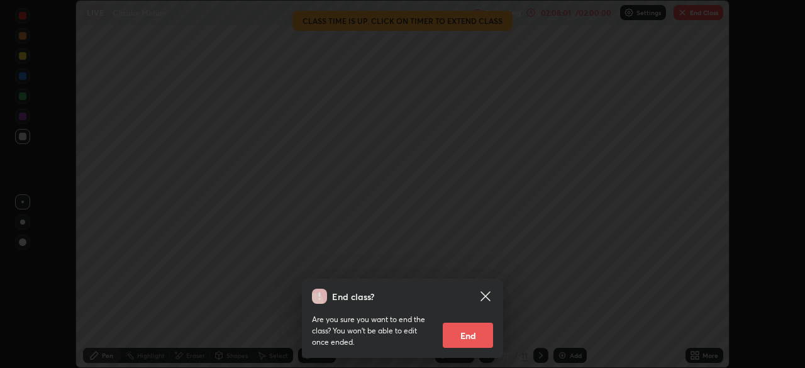
click at [467, 340] on button "End" at bounding box center [468, 335] width 50 height 25
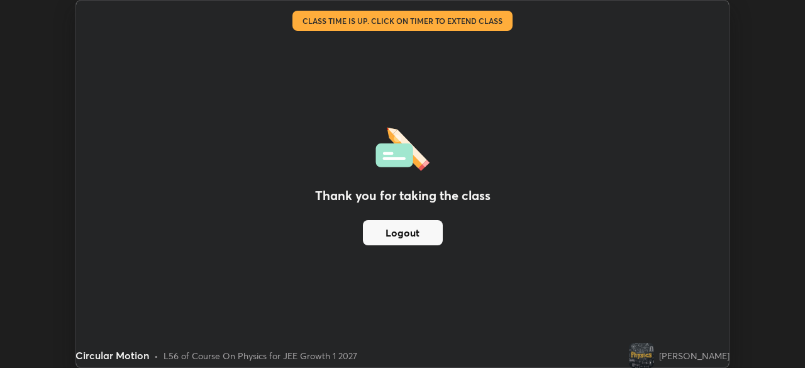
click at [428, 228] on button "Logout" at bounding box center [403, 232] width 80 height 25
